Goal: Task Accomplishment & Management: Manage account settings

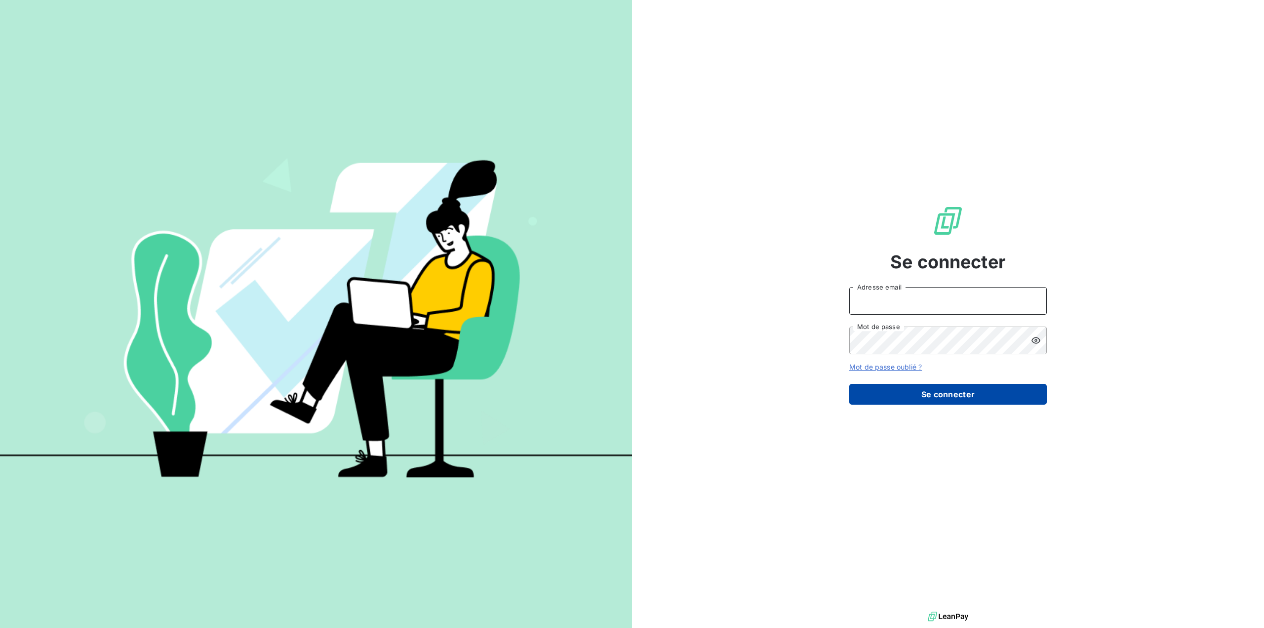
type input "[EMAIL_ADDRESS][DOMAIN_NAME]"
click at [964, 395] on button "Se connecter" at bounding box center [948, 394] width 198 height 21
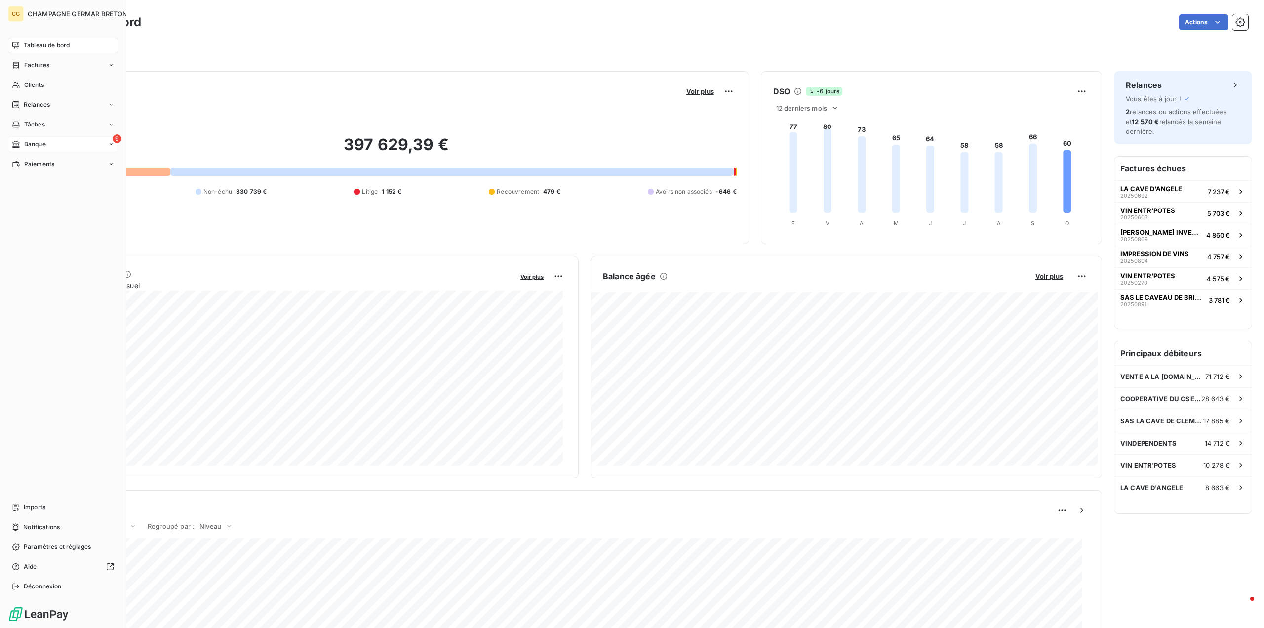
click at [27, 143] on span "Banque" at bounding box center [35, 144] width 22 height 9
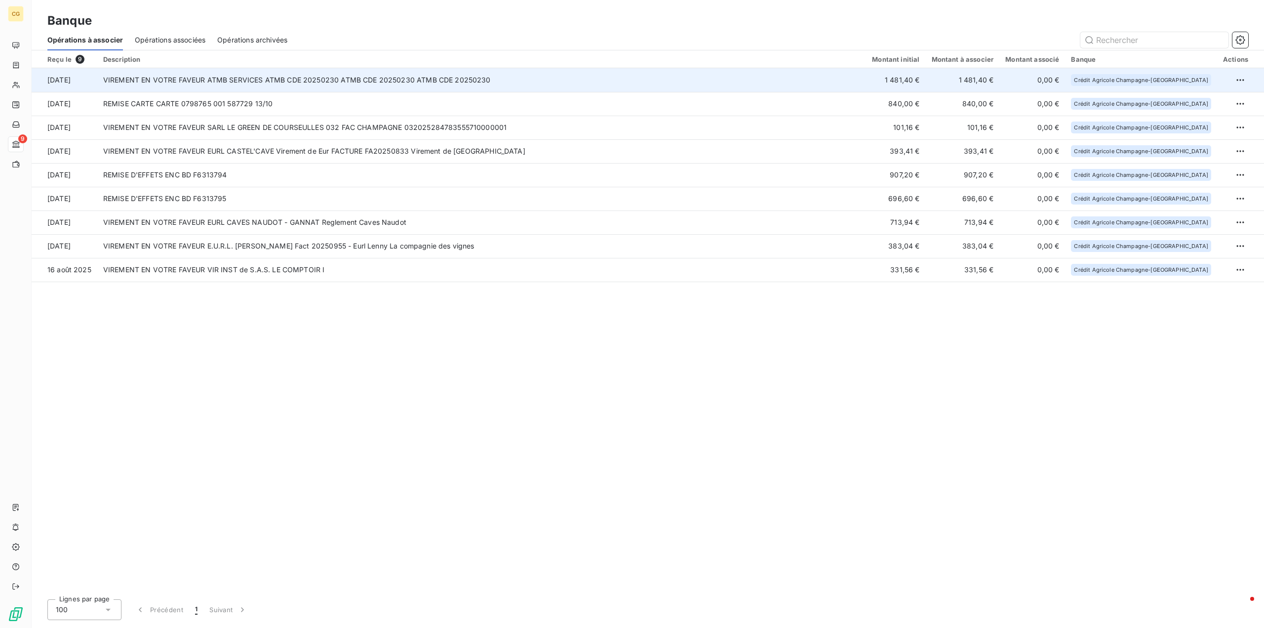
click at [411, 78] on td "VIREMENT EN VOTRE FAVEUR ATMB SERVICES ATMB CDE 20250230 ATMB CDE 20250230 ATMB…" at bounding box center [481, 80] width 769 height 24
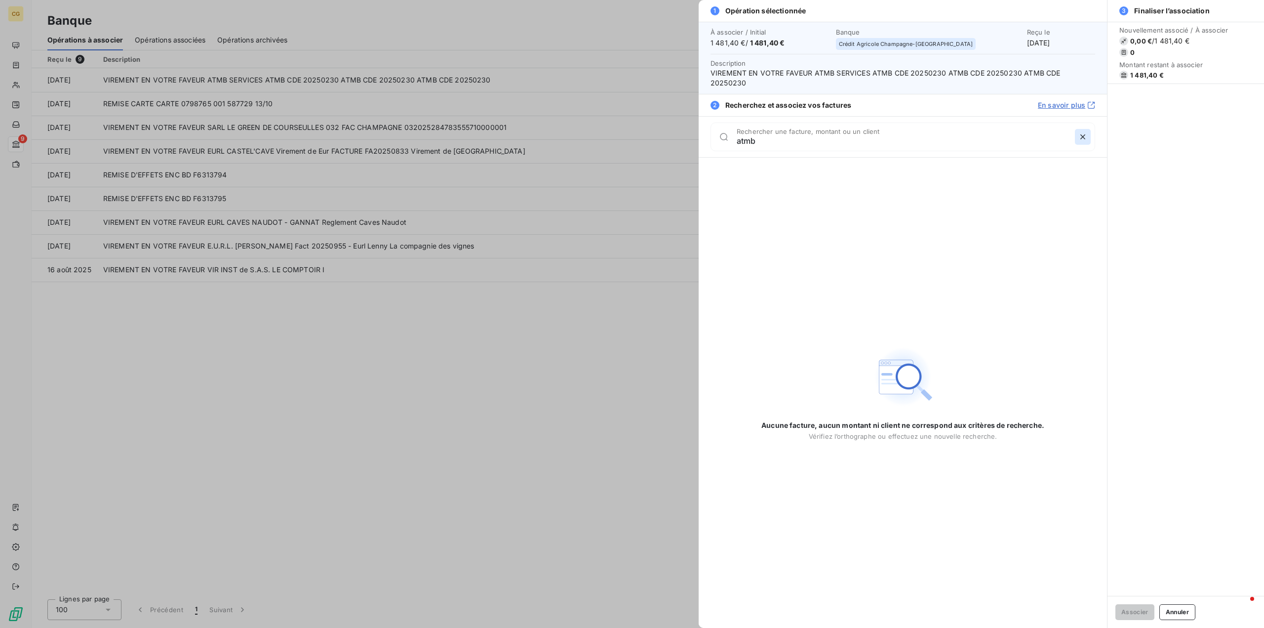
type input "atmb"
click at [1082, 132] on icon "button" at bounding box center [1083, 137] width 10 height 10
click at [1174, 610] on button "Annuler" at bounding box center [1177, 612] width 36 height 16
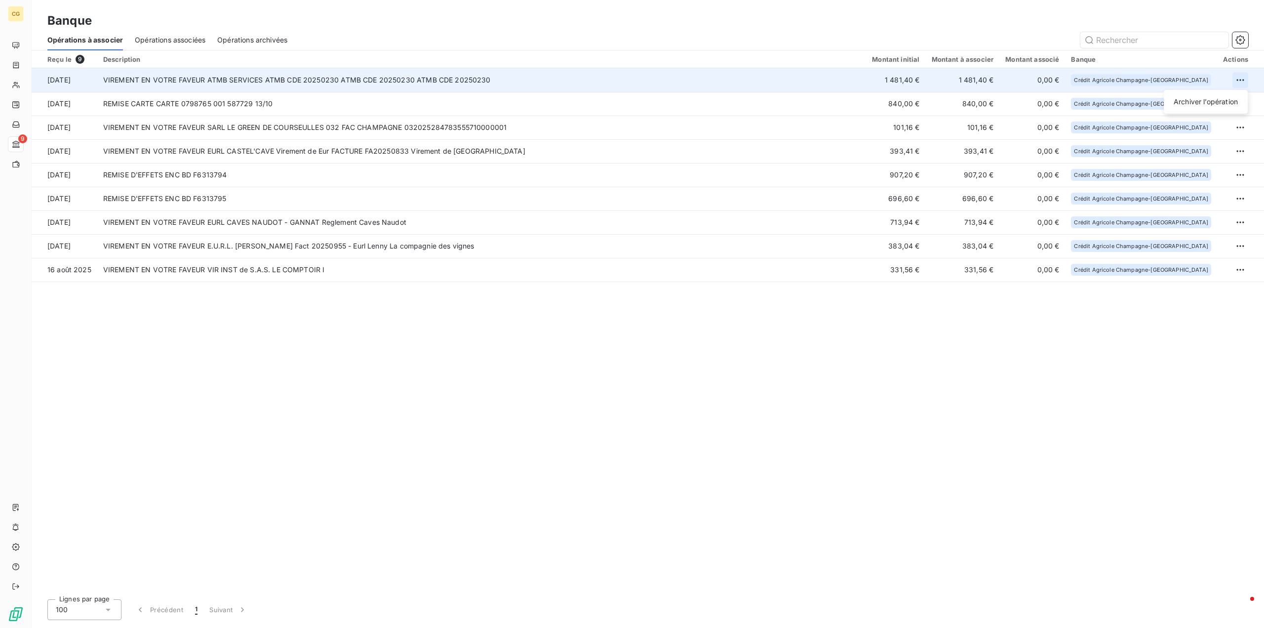
click at [1246, 80] on html "CG 9 Banque Opérations à associer Opérations associées Opérations archivées Reç…" at bounding box center [632, 314] width 1264 height 628
click at [1227, 100] on div "Archiver l’opération" at bounding box center [1206, 102] width 76 height 16
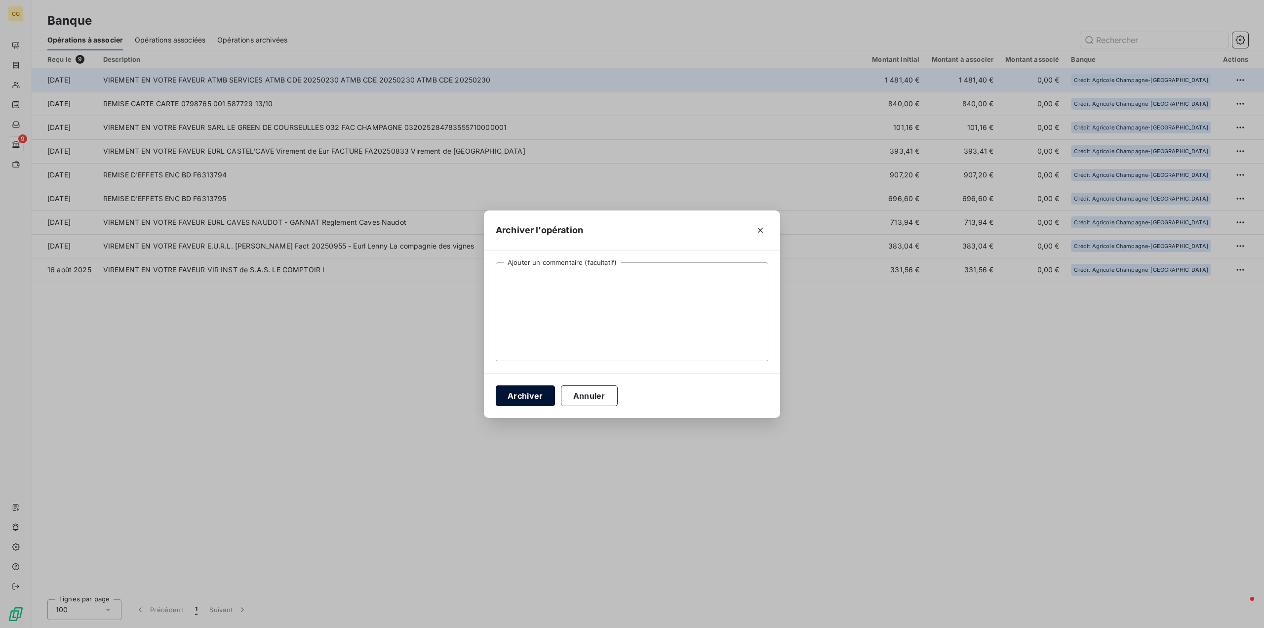
click at [519, 394] on button "Archiver" at bounding box center [525, 395] width 59 height 21
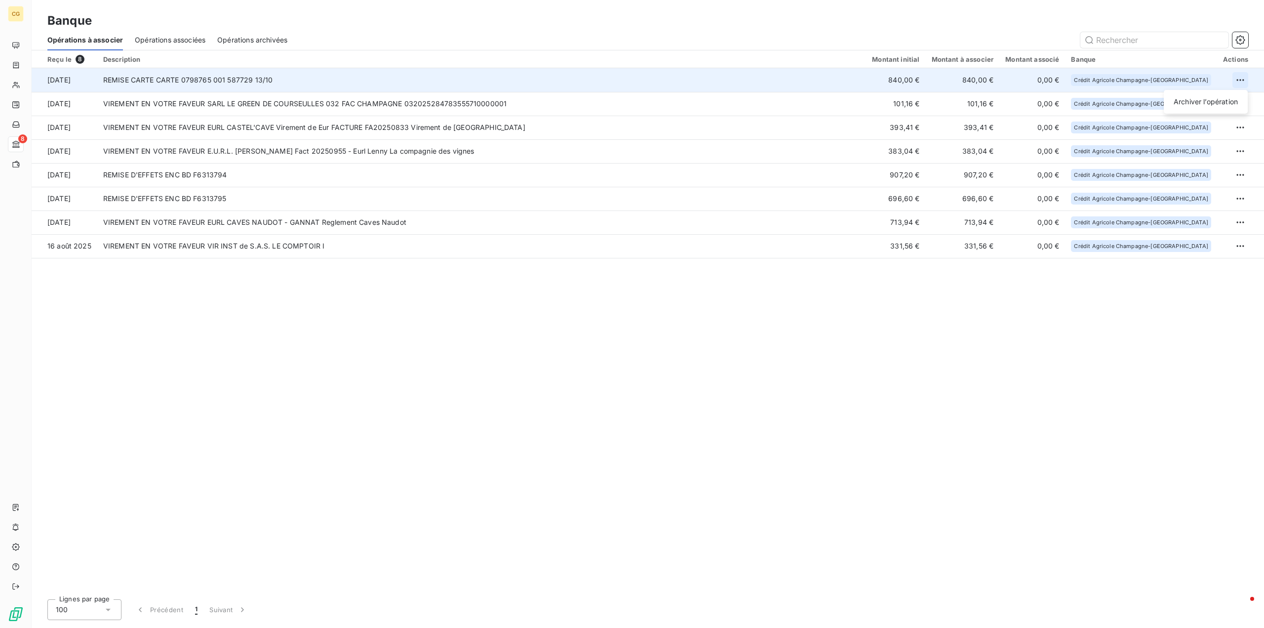
click at [1241, 80] on html "CG 8 Banque Opérations à associer Opérations associées Opérations archivées Reç…" at bounding box center [632, 314] width 1264 height 628
click at [1209, 106] on div "Archiver l’opération" at bounding box center [1206, 102] width 76 height 16
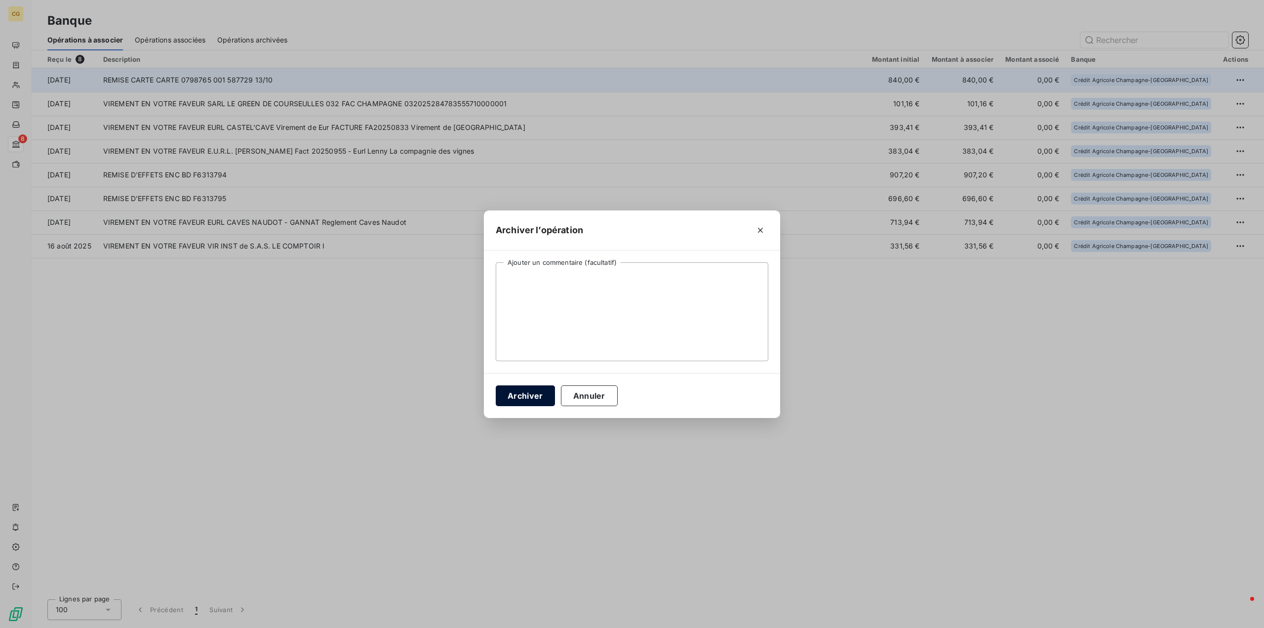
click at [517, 394] on button "Archiver" at bounding box center [525, 395] width 59 height 21
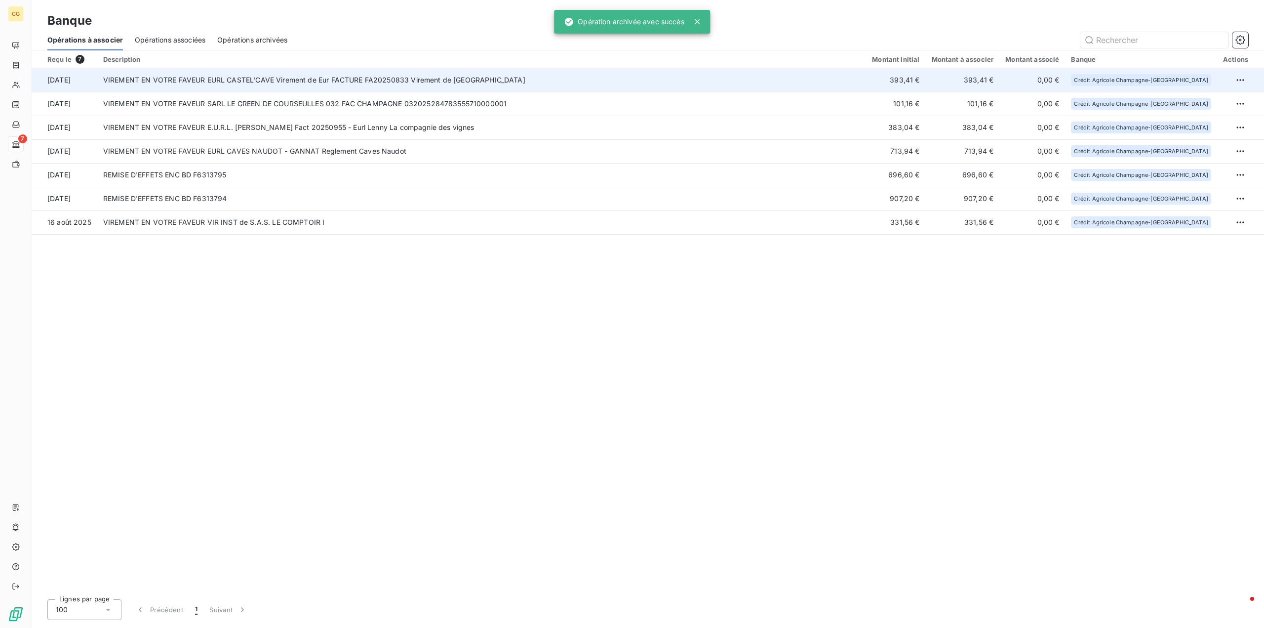
click at [519, 78] on td "VIREMENT EN VOTRE FAVEUR EURL CASTEL'CAVE Virement de Eur FACTURE FA20250833 Vi…" at bounding box center [481, 80] width 769 height 24
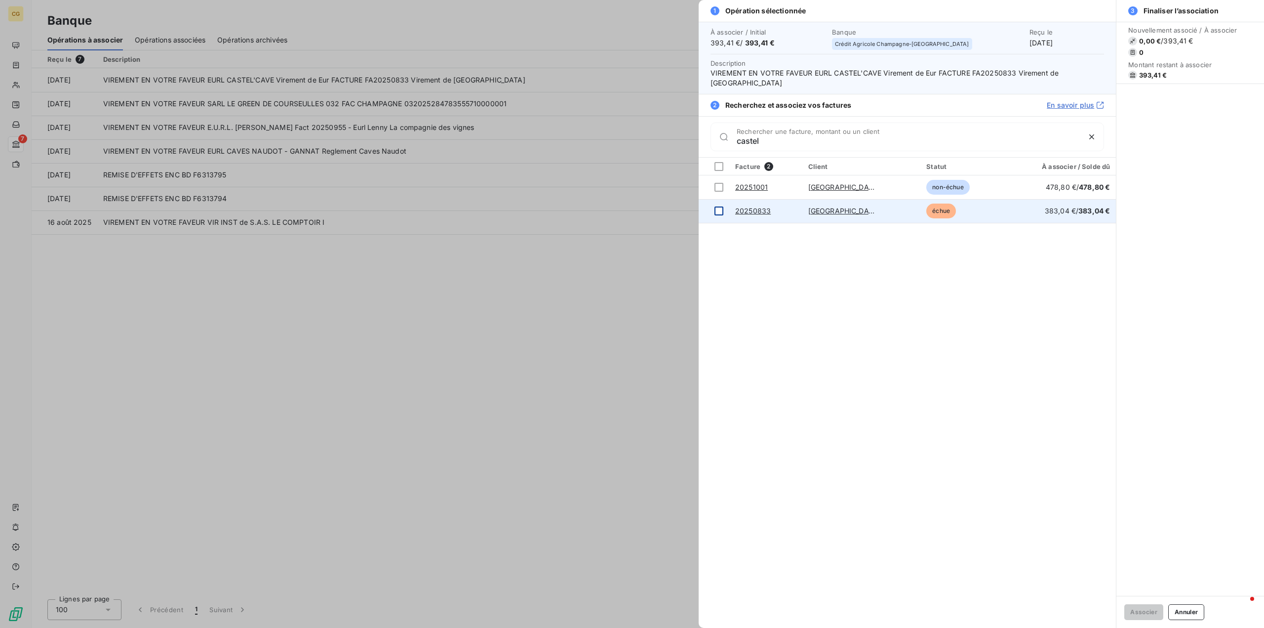
type input "castel"
click at [721, 212] on div at bounding box center [719, 210] width 9 height 9
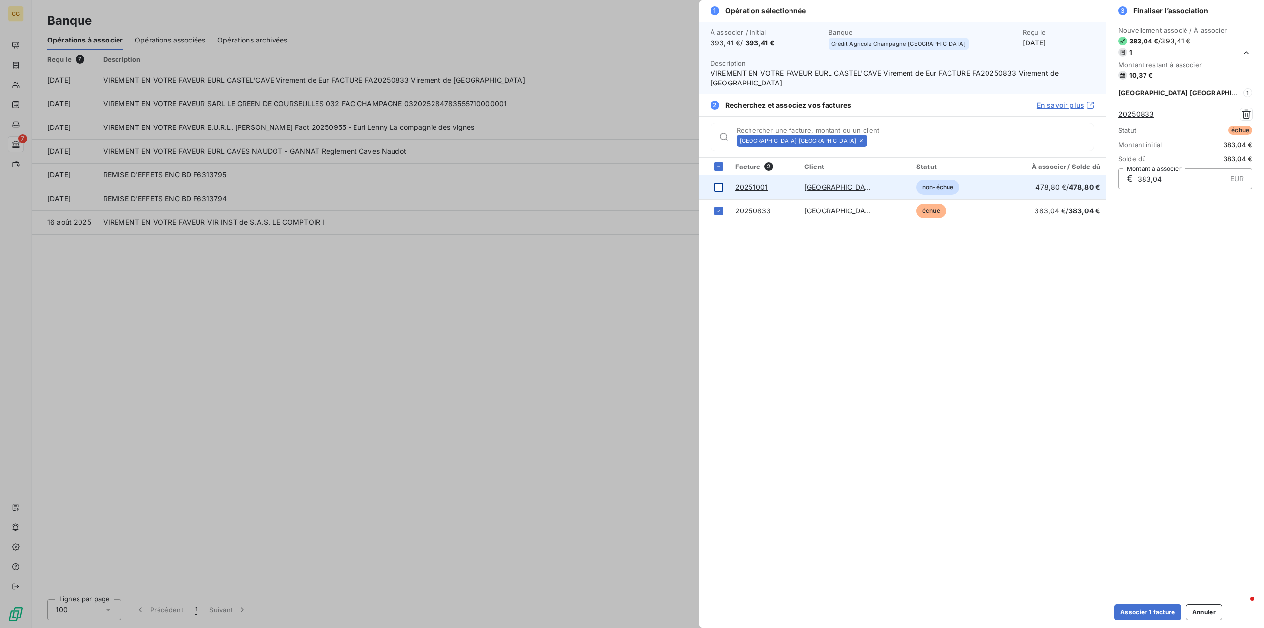
click at [720, 187] on div at bounding box center [719, 187] width 9 height 9
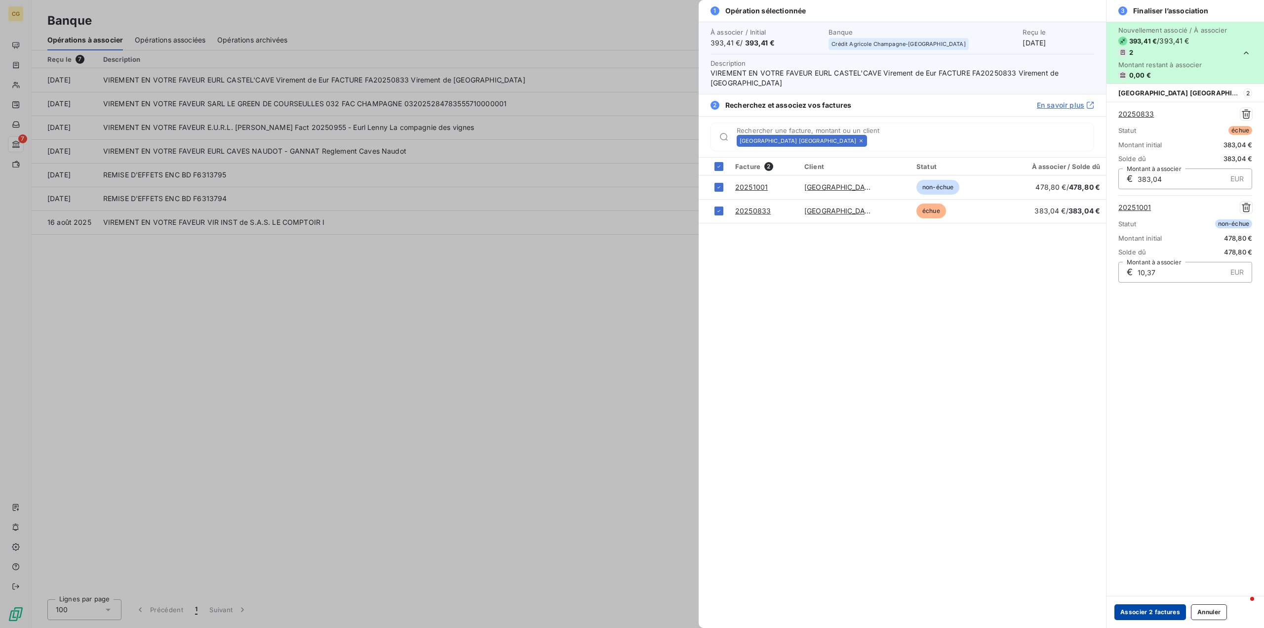
click at [1157, 612] on button "Associer 2 factures" at bounding box center [1151, 612] width 72 height 16
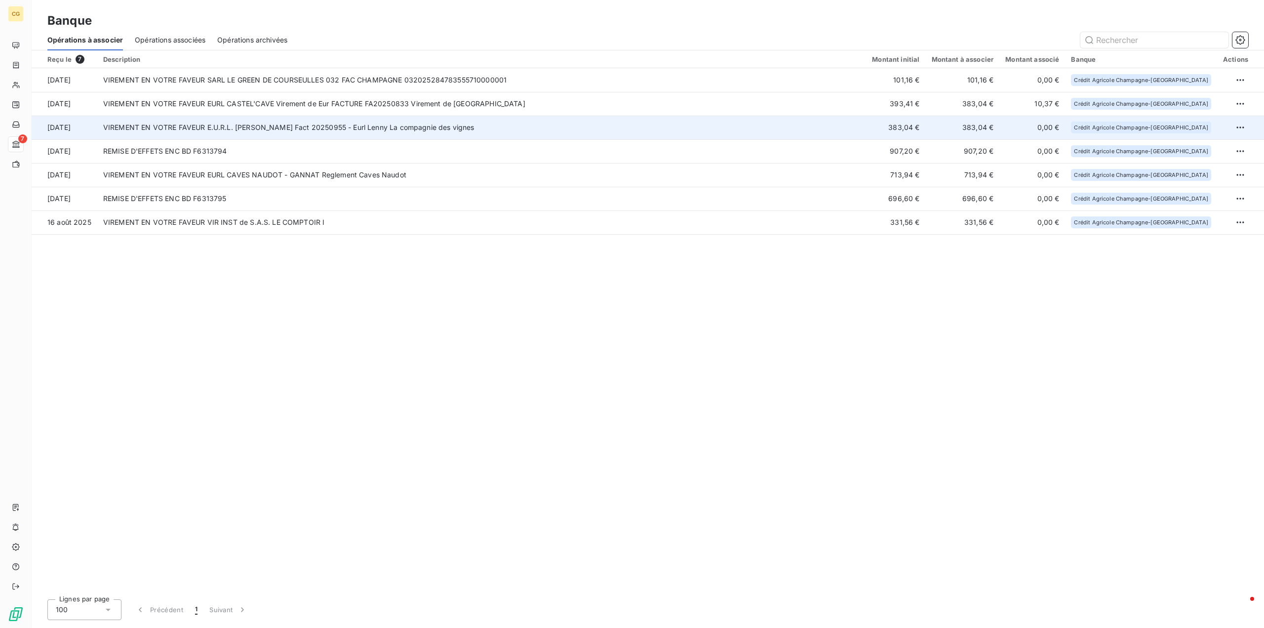
click at [862, 128] on td "VIREMENT EN VOTRE FAVEUR E.U.R.L. [PERSON_NAME] Fact 20250955 - Eurl Lenny La c…" at bounding box center [481, 128] width 769 height 24
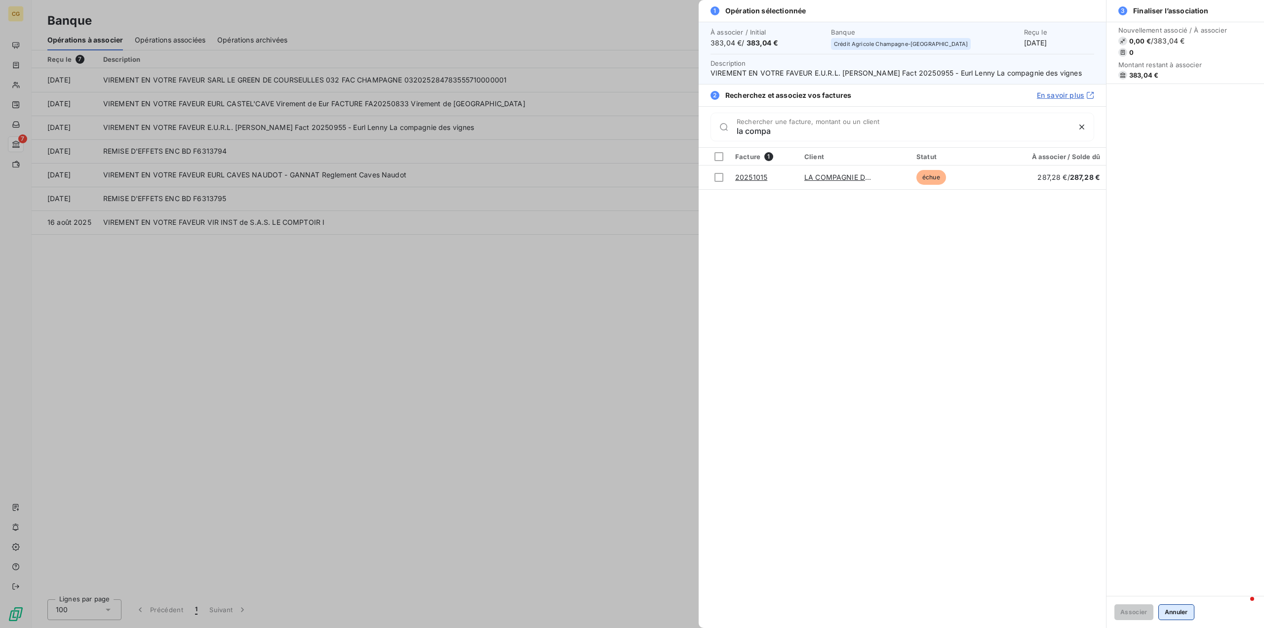
type input "la compa"
click at [1174, 612] on button "Annuler" at bounding box center [1176, 612] width 36 height 16
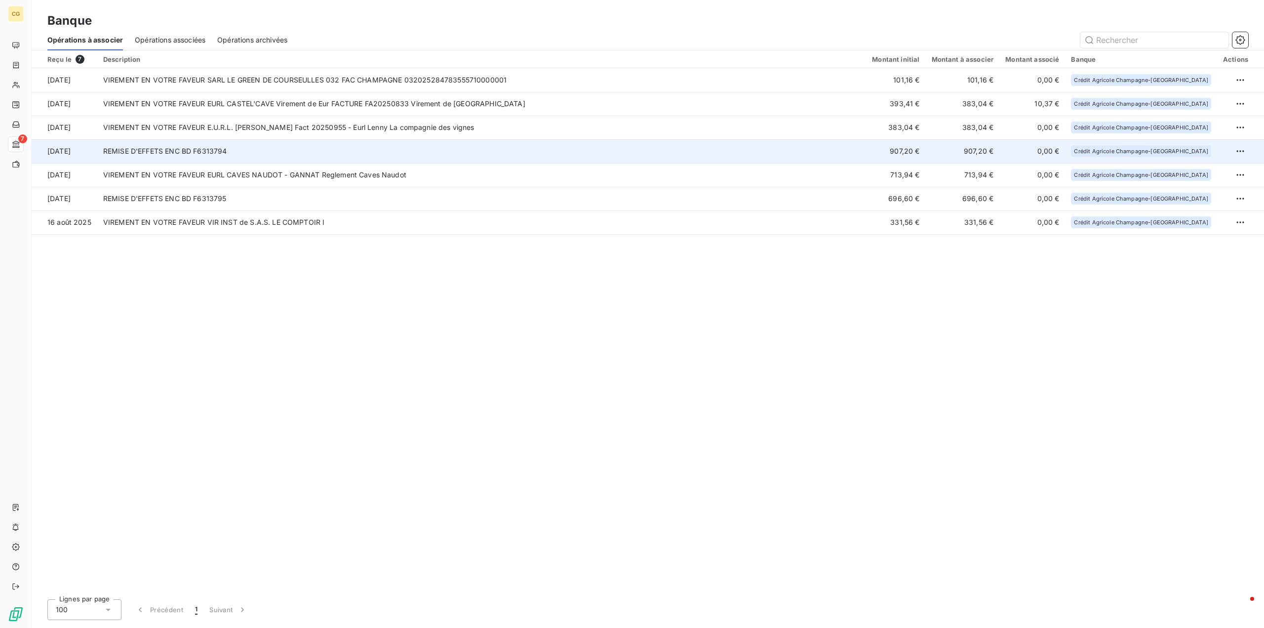
click at [353, 153] on td "REMISE D'EFFETS ENC BD F6313794" at bounding box center [481, 151] width 769 height 24
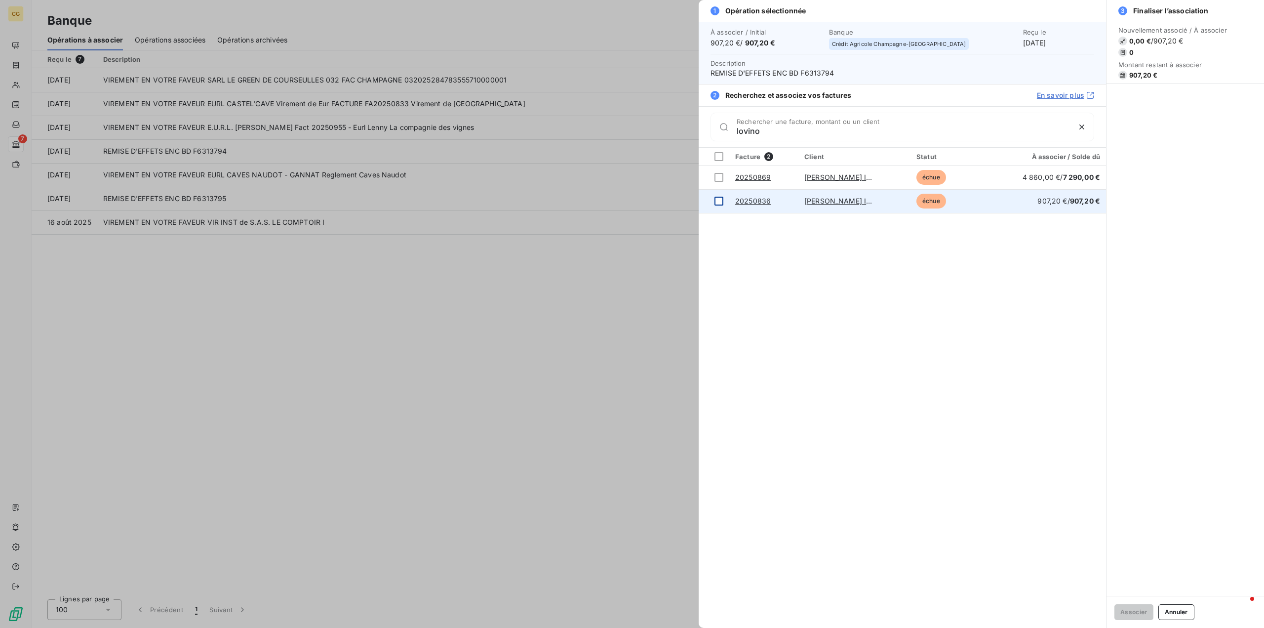
type input "lovino"
click at [719, 201] on div at bounding box center [719, 201] width 9 height 9
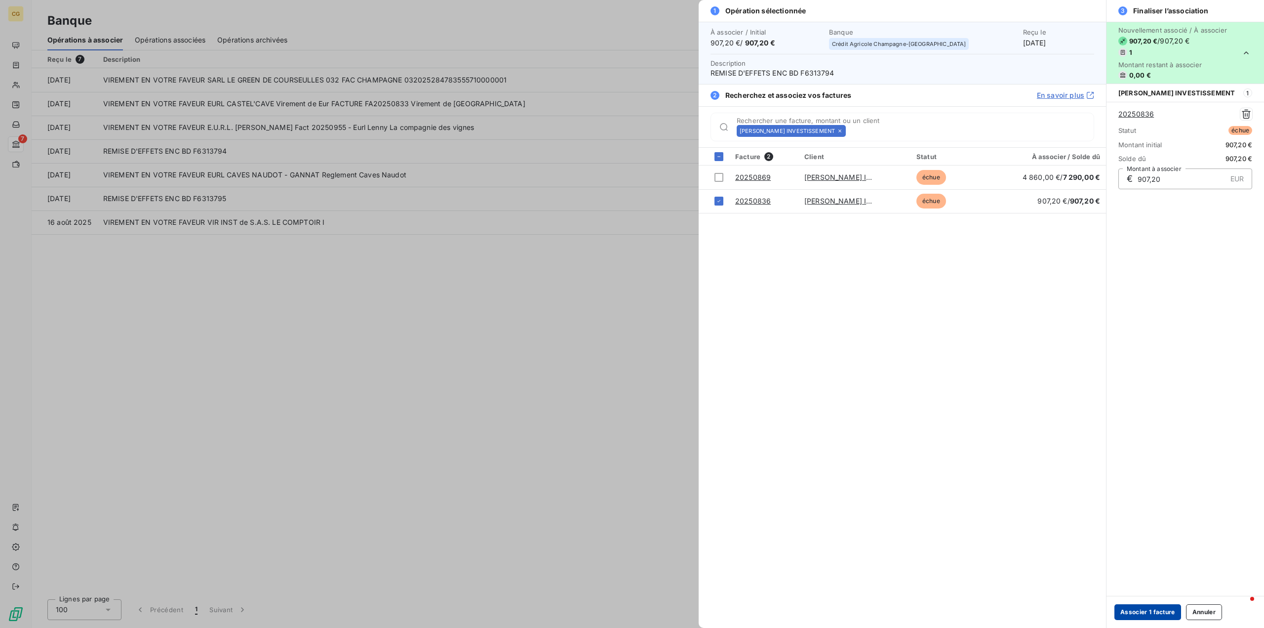
click at [1147, 608] on button "Associer 1 facture" at bounding box center [1148, 612] width 67 height 16
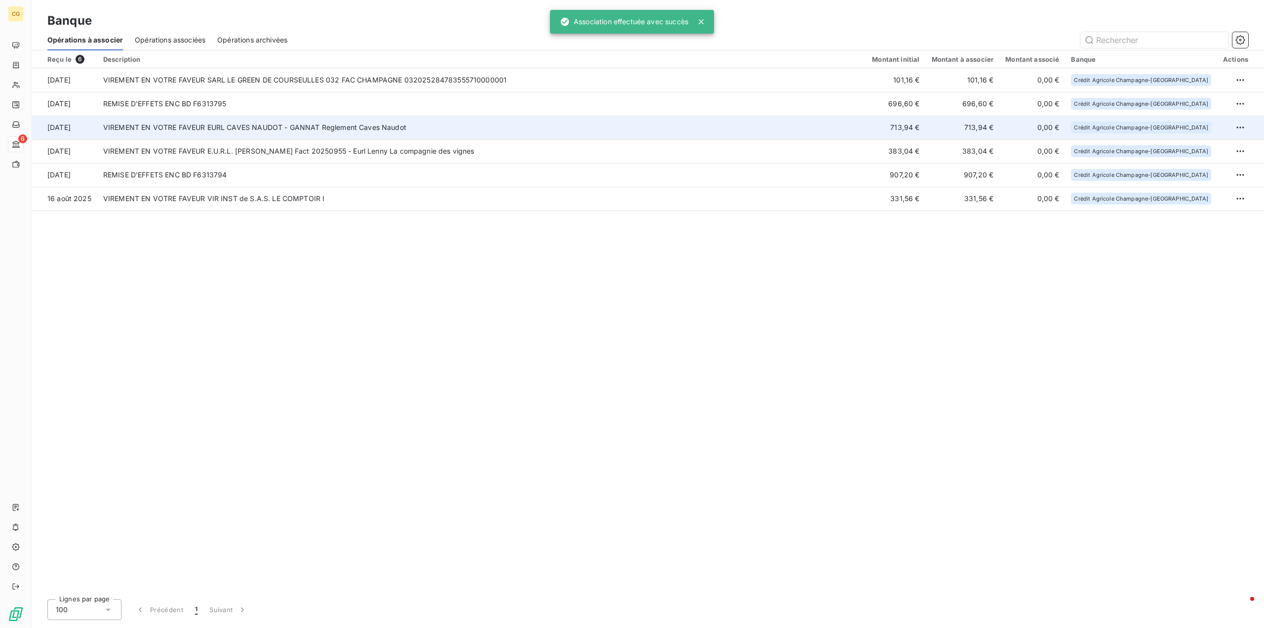
click at [482, 125] on td "VIREMENT EN VOTRE FAVEUR EURL CAVES NAUDOT - GANNAT Reglement Caves Naudot" at bounding box center [481, 128] width 769 height 24
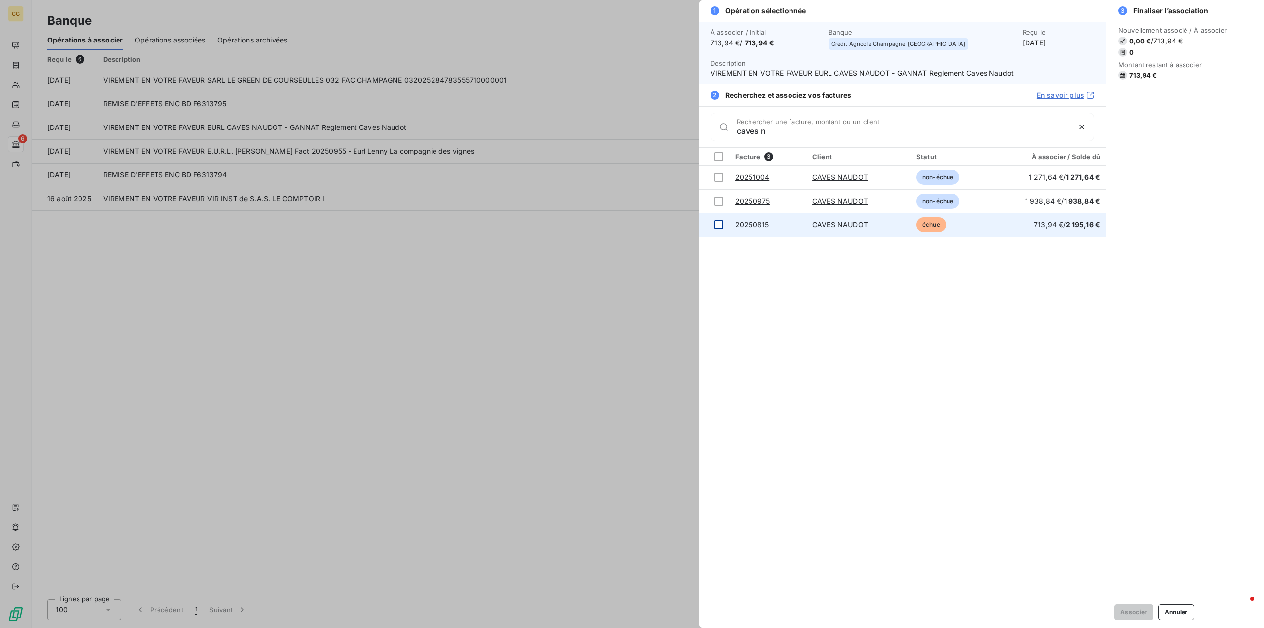
type input "caves n"
click at [722, 223] on div at bounding box center [719, 224] width 9 height 9
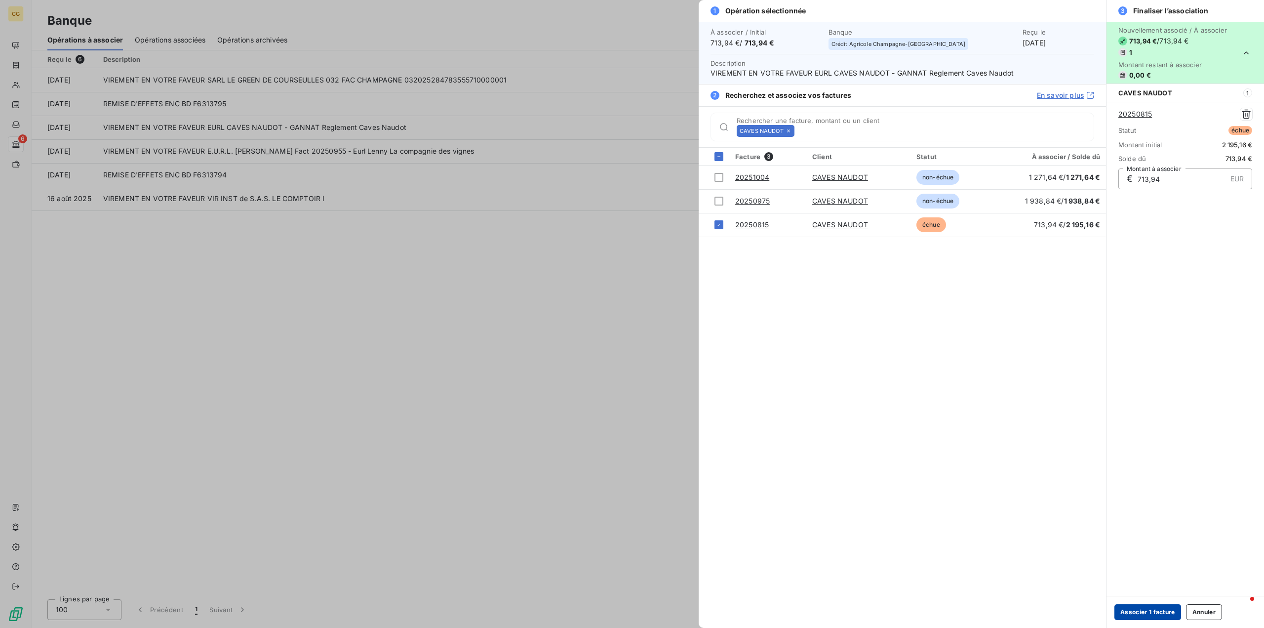
click at [1148, 609] on button "Associer 1 facture" at bounding box center [1148, 612] width 67 height 16
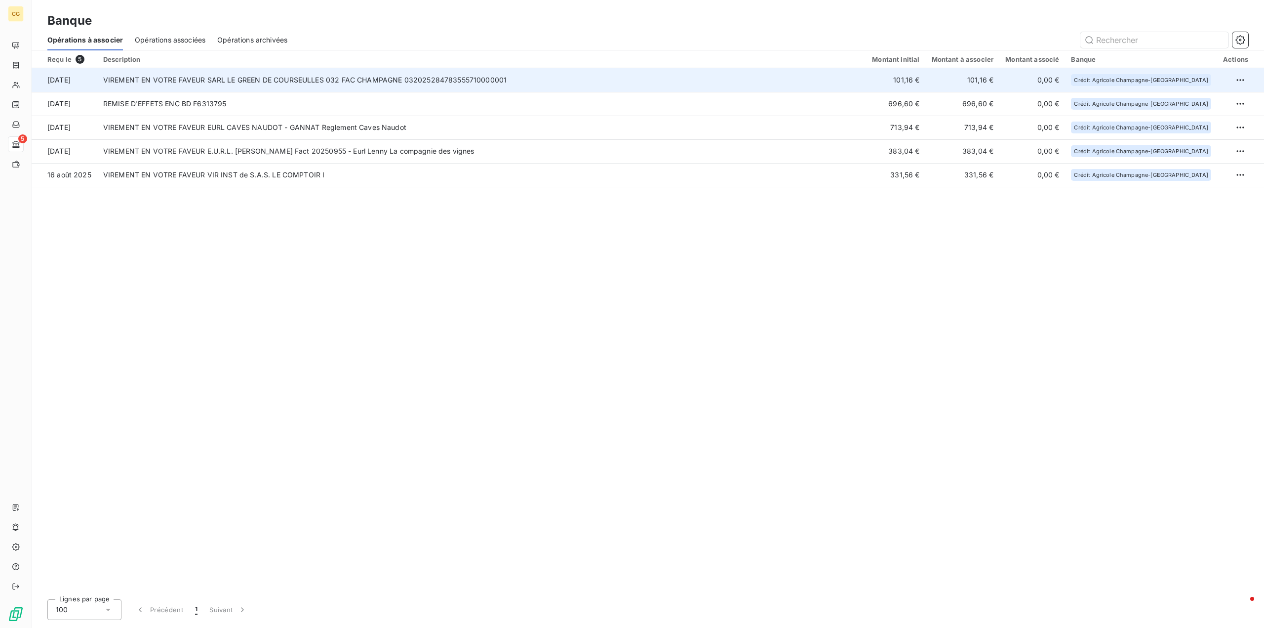
click at [451, 83] on td "VIREMENT EN VOTRE FAVEUR SARL LE GREEN DE COURSEULLES 032 FAC CHAMPAGNE 0320252…" at bounding box center [481, 80] width 769 height 24
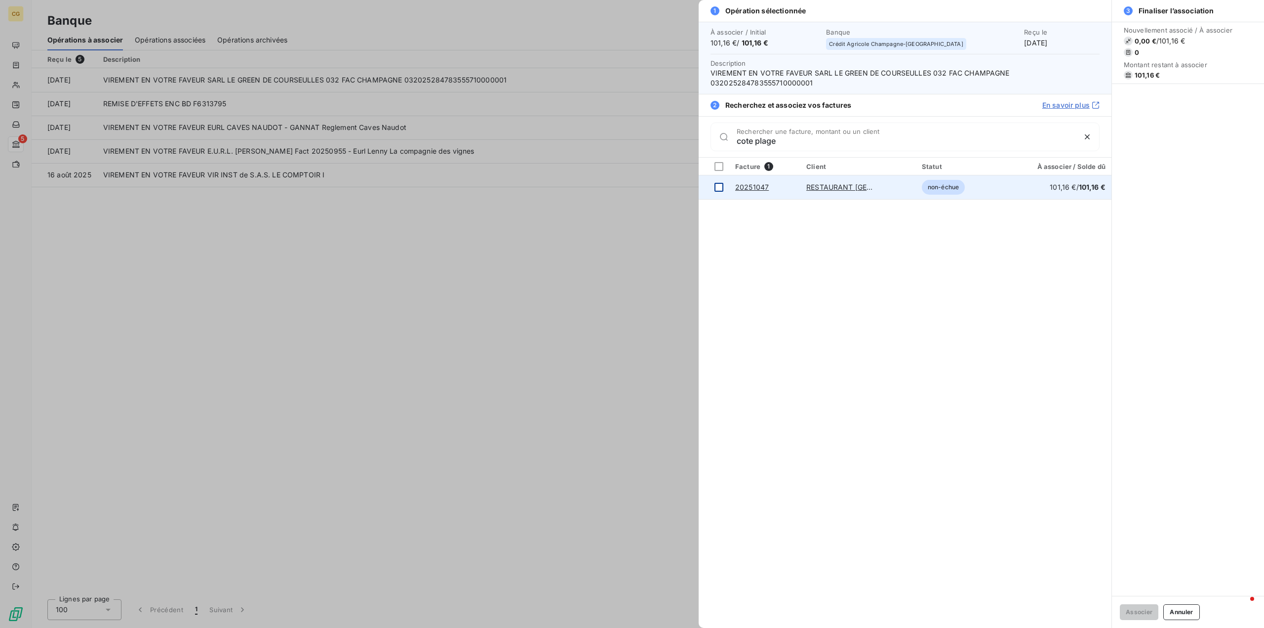
type input "cote plage"
click at [719, 188] on div at bounding box center [719, 187] width 9 height 9
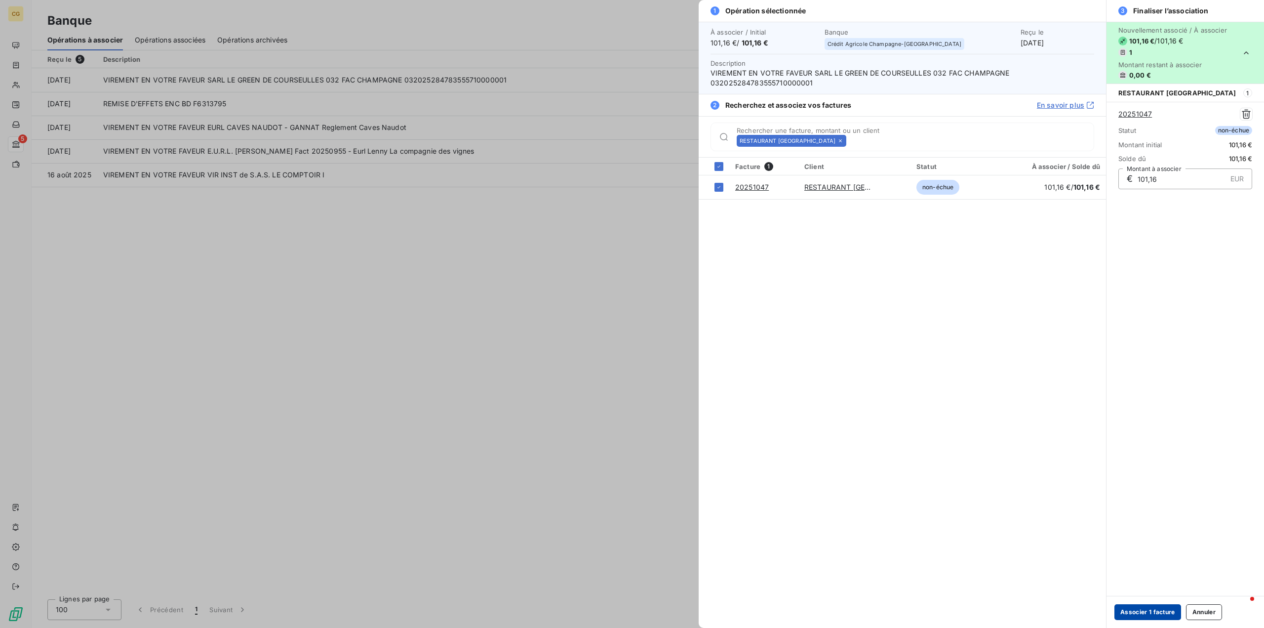
click at [1140, 613] on button "Associer 1 facture" at bounding box center [1148, 612] width 67 height 16
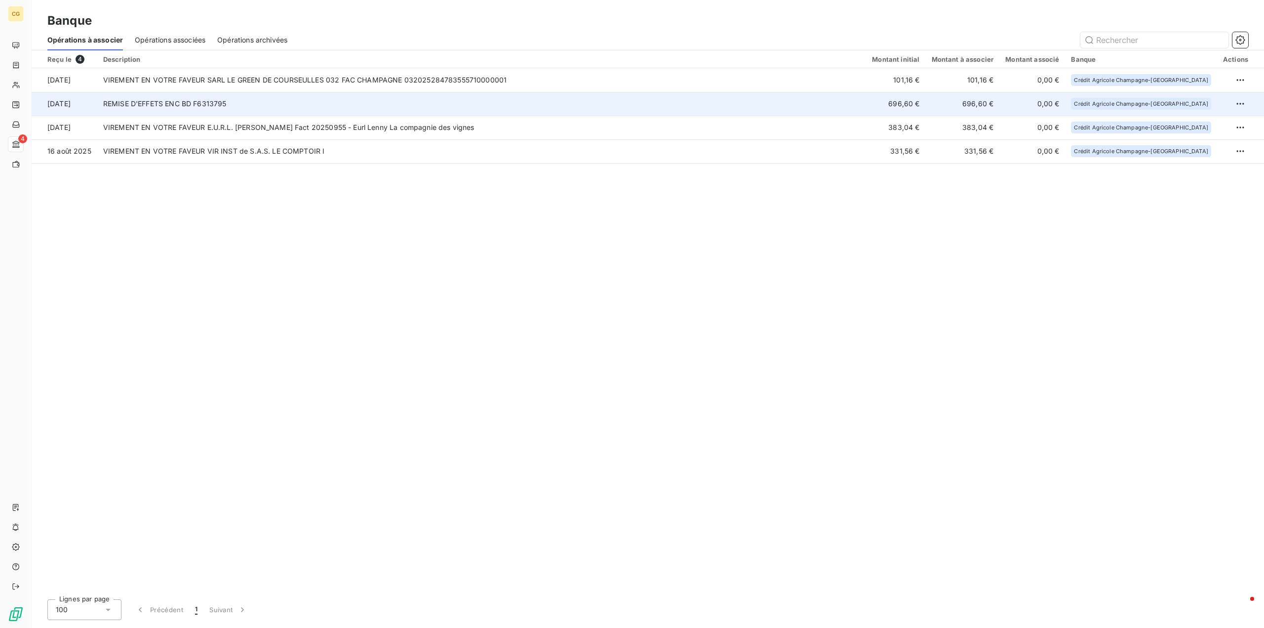
click at [557, 107] on td "REMISE D'EFFETS ENC BD F6313795" at bounding box center [481, 104] width 769 height 24
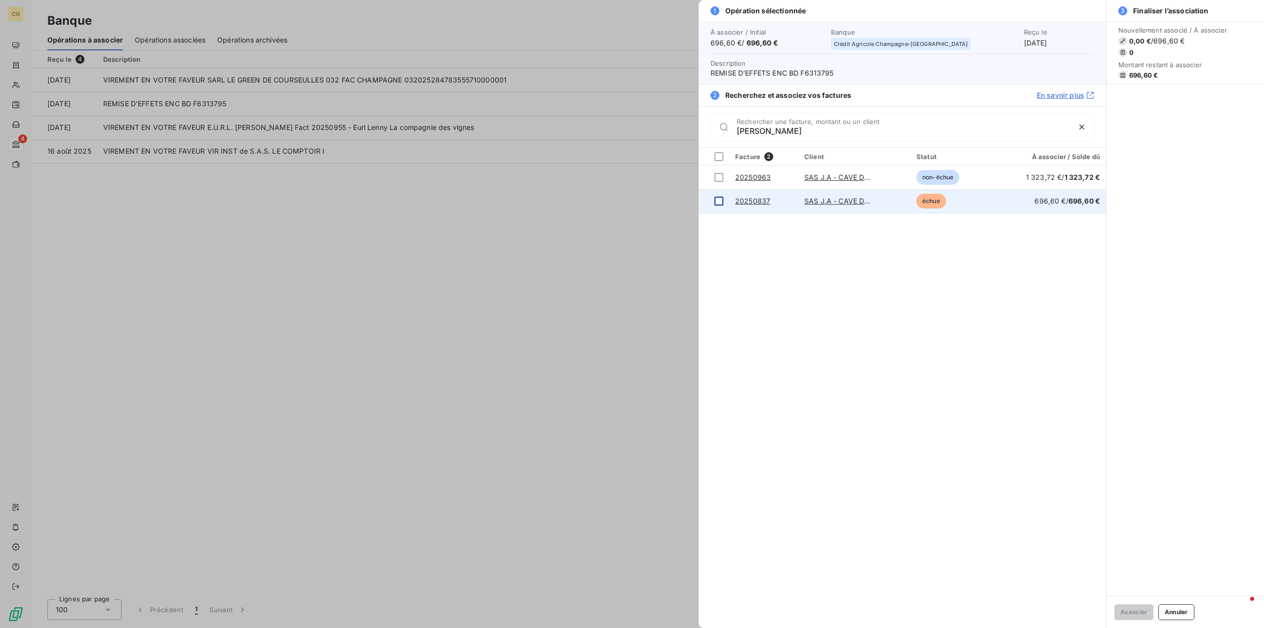
type input "[PERSON_NAME]"
click at [719, 200] on div at bounding box center [719, 201] width 9 height 9
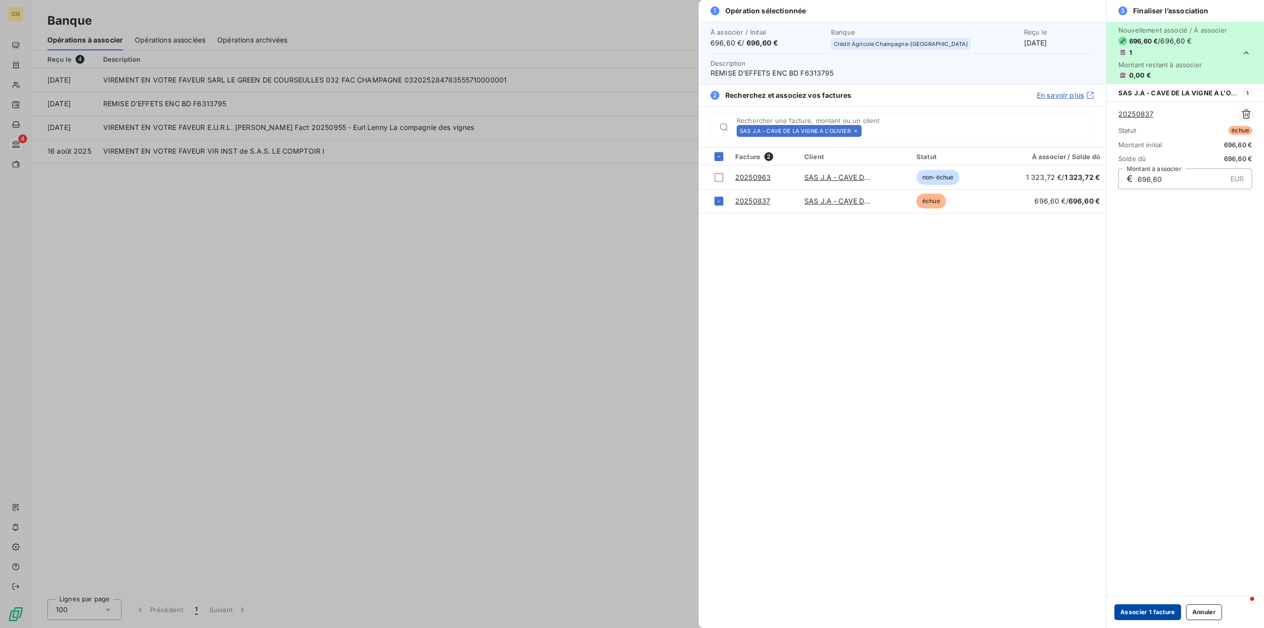
click at [1136, 612] on button "Associer 1 facture" at bounding box center [1148, 612] width 67 height 16
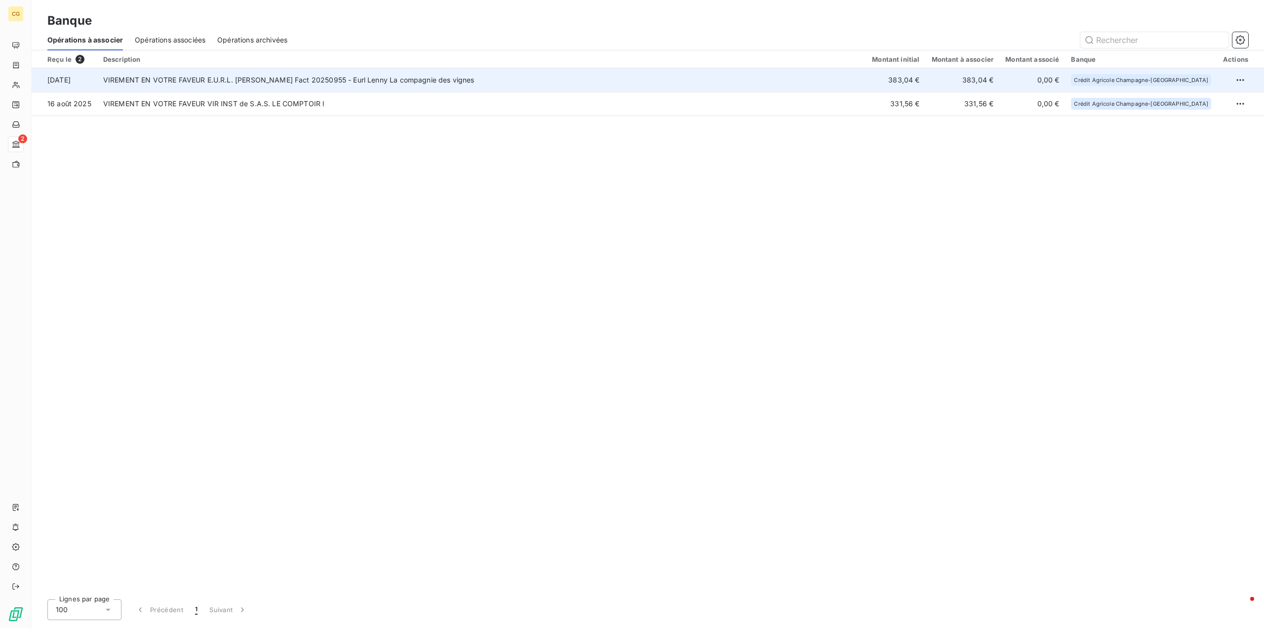
click at [326, 77] on td "VIREMENT EN VOTRE FAVEUR E.U.R.L. [PERSON_NAME] Fact 20250955 - Eurl Lenny La c…" at bounding box center [481, 80] width 769 height 24
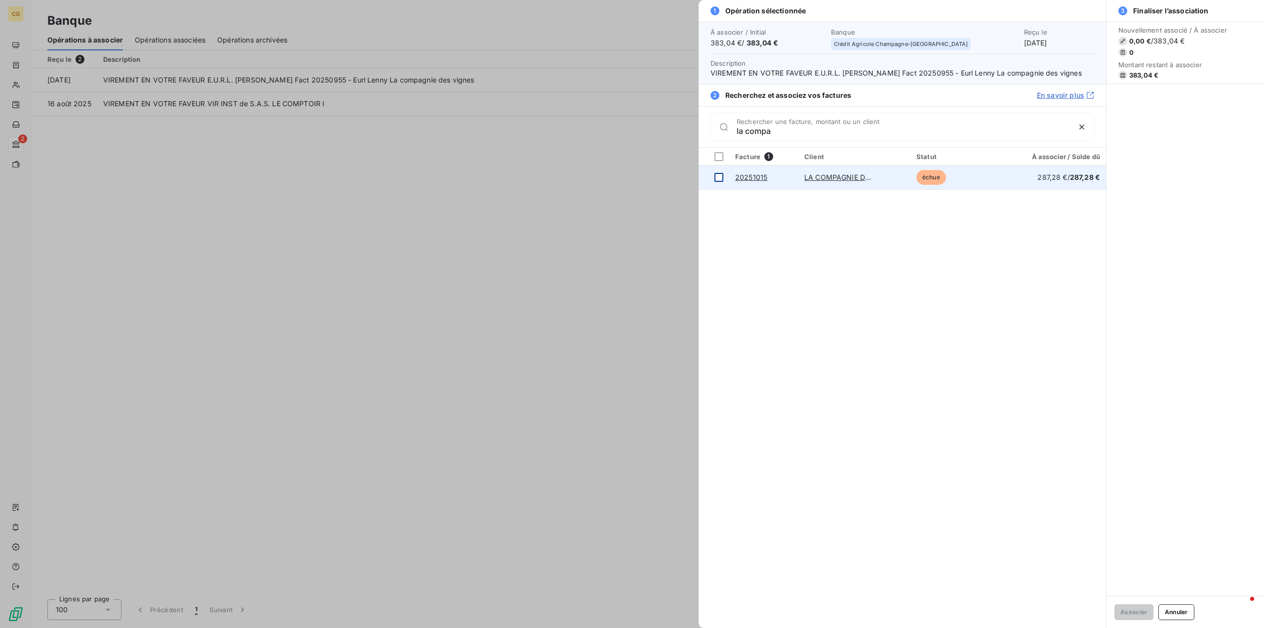
type input "la compa"
click at [719, 175] on div at bounding box center [719, 177] width 9 height 9
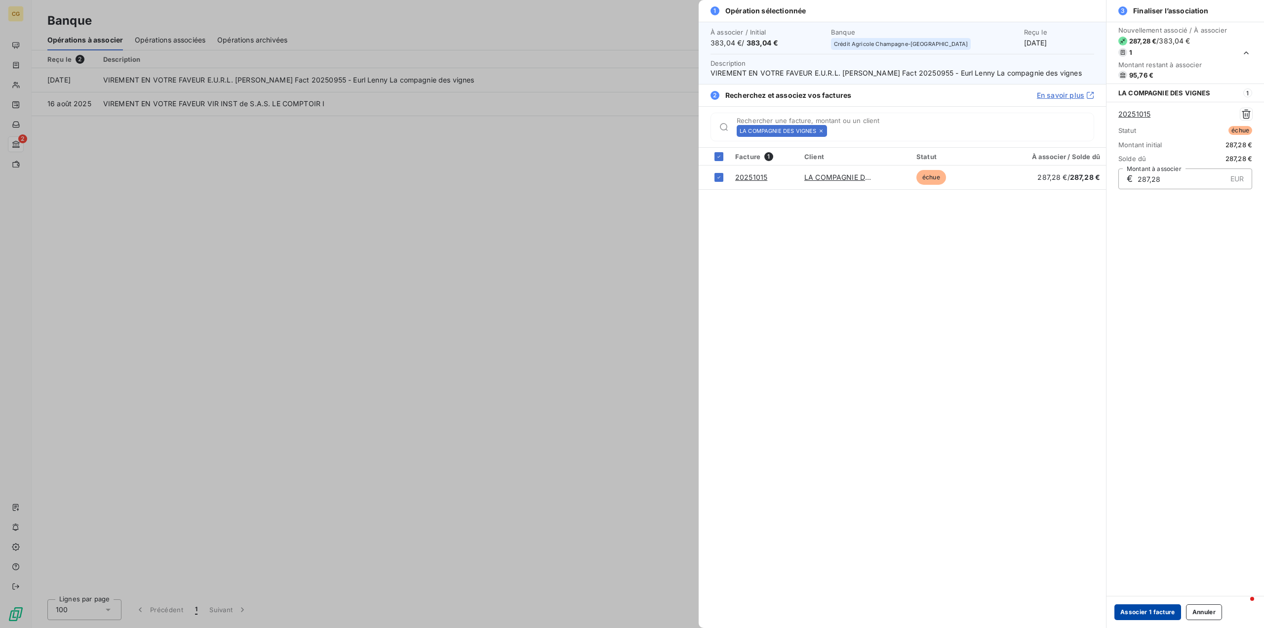
click at [1130, 609] on button "Associer 1 facture" at bounding box center [1148, 612] width 67 height 16
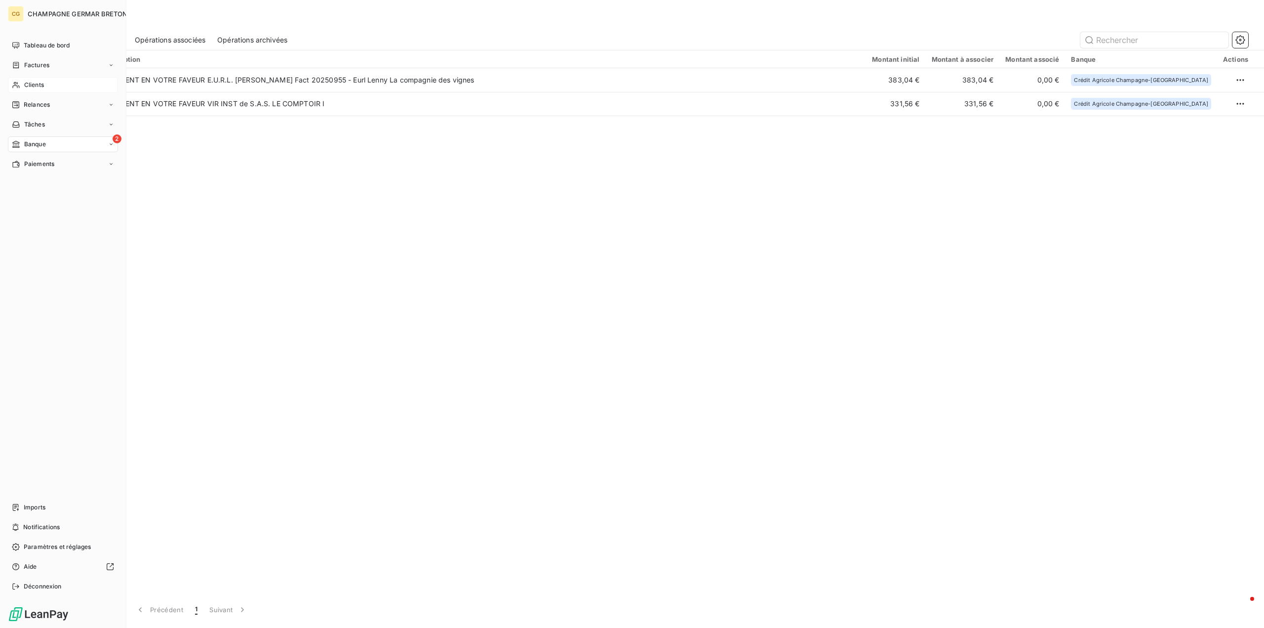
click at [30, 85] on span "Clients" at bounding box center [34, 84] width 20 height 9
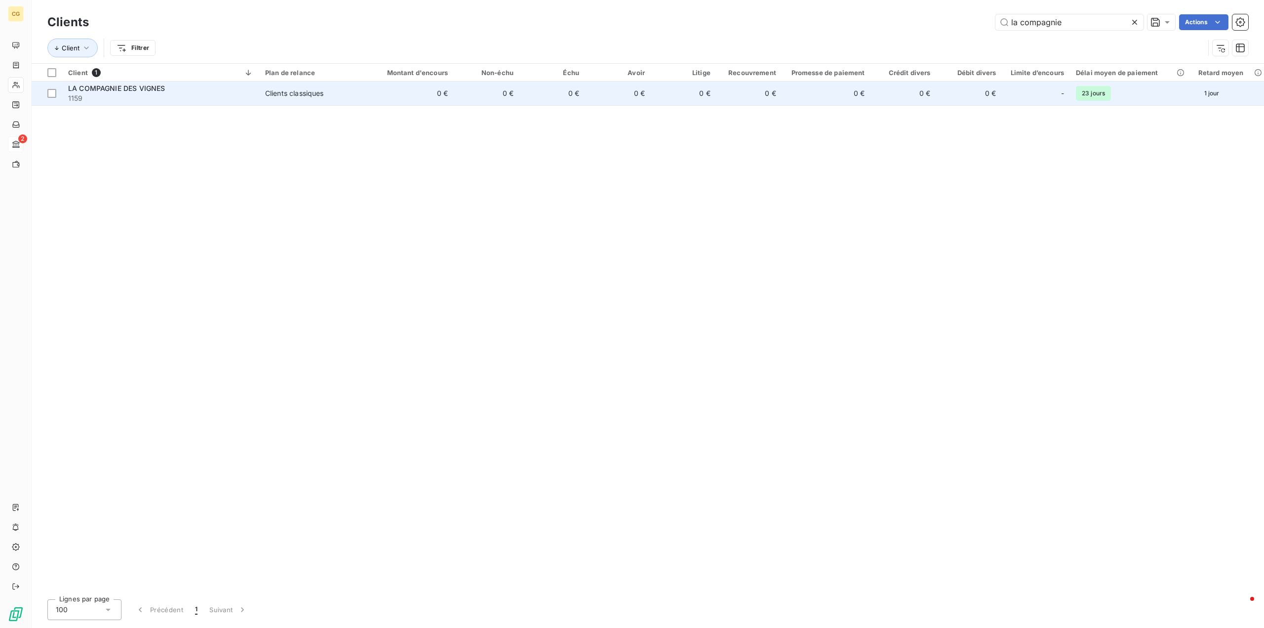
type input "la compagnie"
click at [308, 94] on div "Clients classiques" at bounding box center [294, 93] width 59 height 10
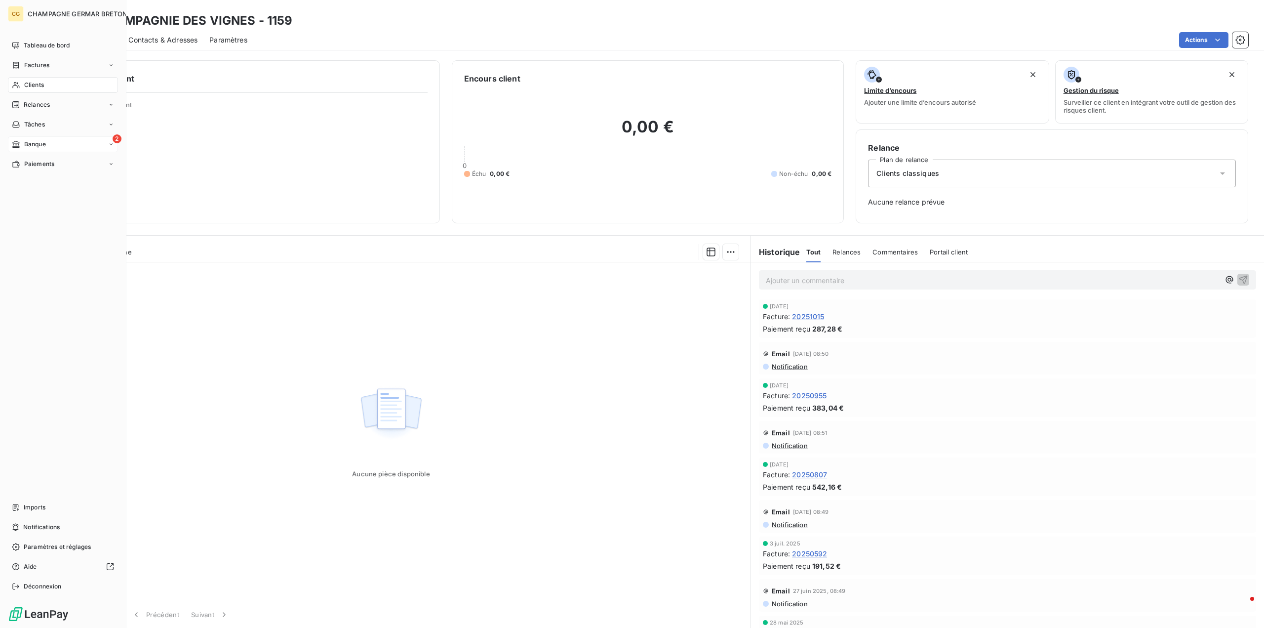
click at [35, 84] on span "Clients" at bounding box center [34, 84] width 20 height 9
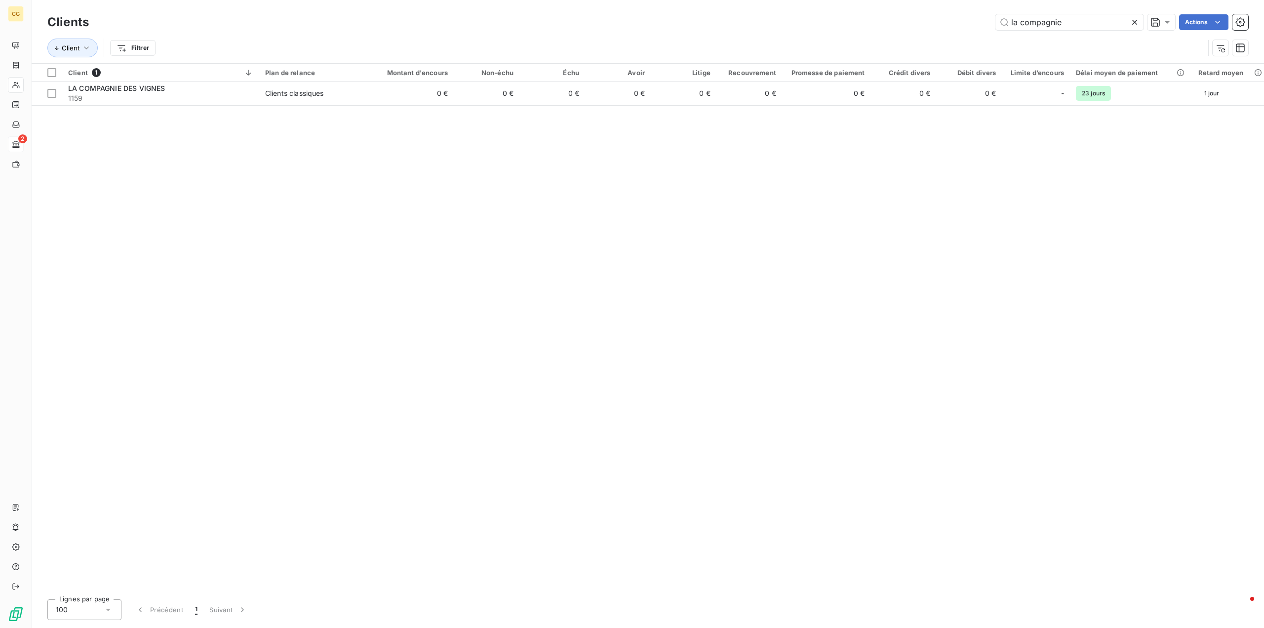
click at [1136, 22] on icon at bounding box center [1135, 22] width 10 height 10
click at [1057, 19] on input "text" at bounding box center [1070, 22] width 148 height 16
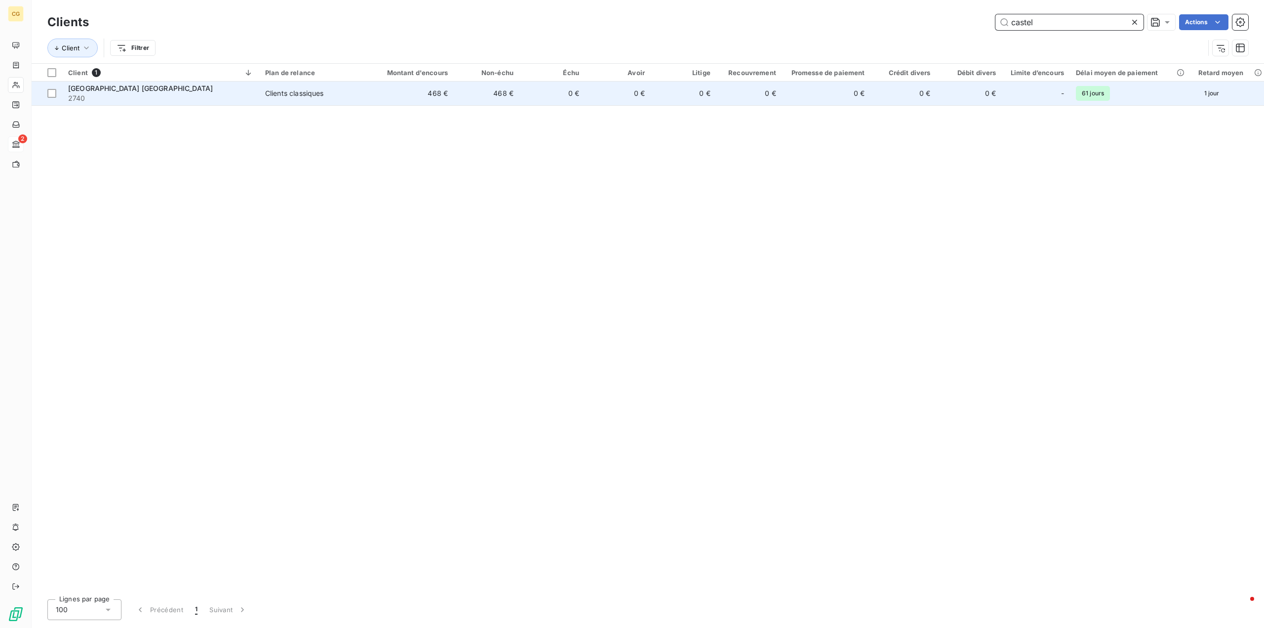
type input "castel"
click at [320, 93] on div "Clients classiques" at bounding box center [294, 93] width 59 height 10
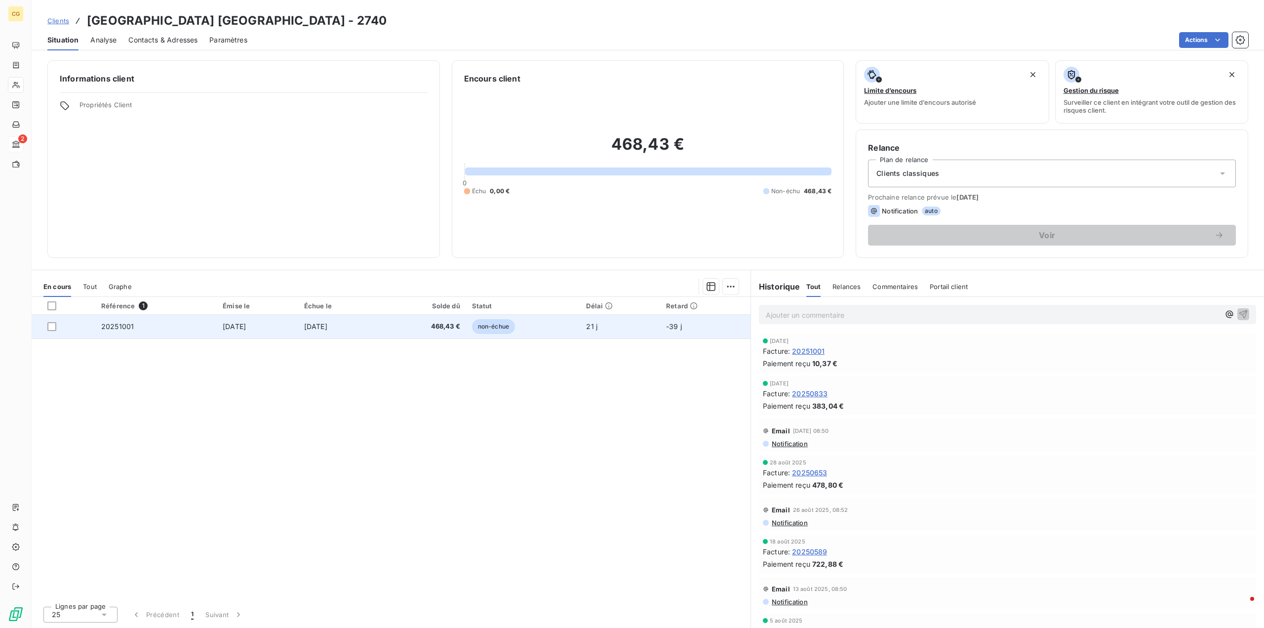
click at [327, 327] on span "[DATE]" at bounding box center [315, 326] width 23 height 8
